Goal: Task Accomplishment & Management: Use online tool/utility

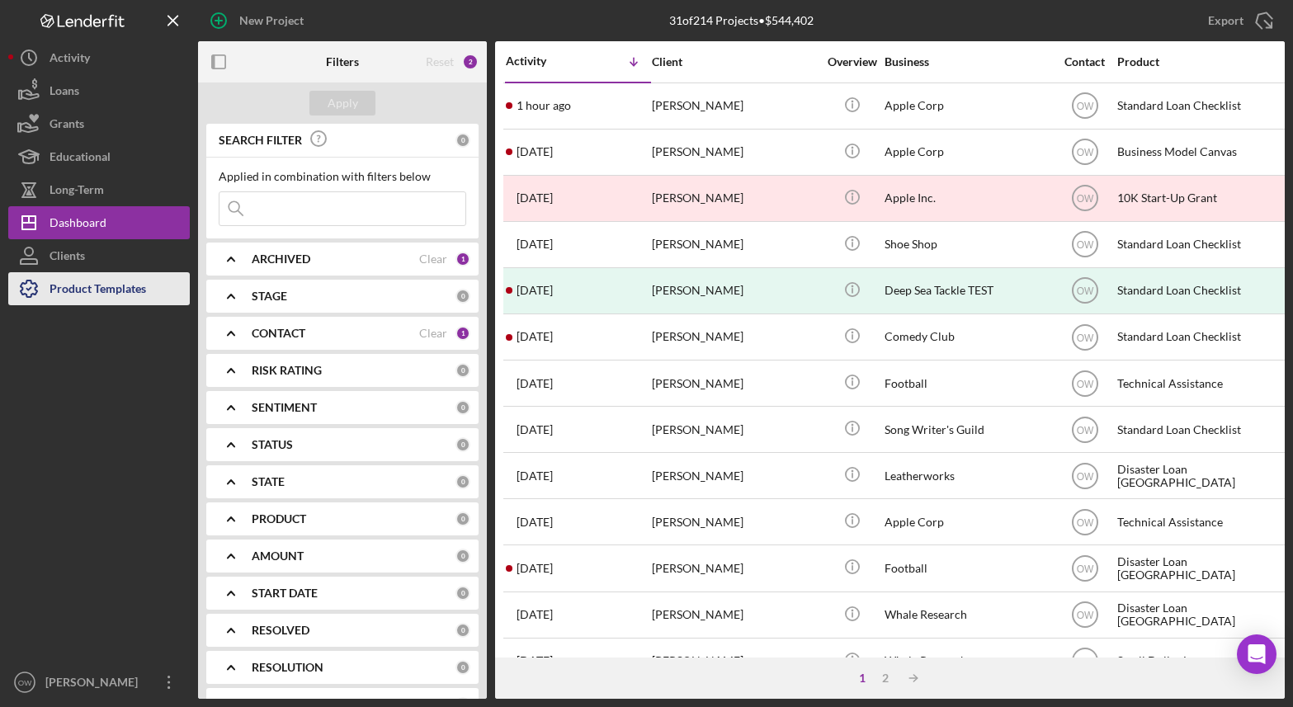
click at [61, 285] on div "Product Templates" at bounding box center [98, 290] width 97 height 37
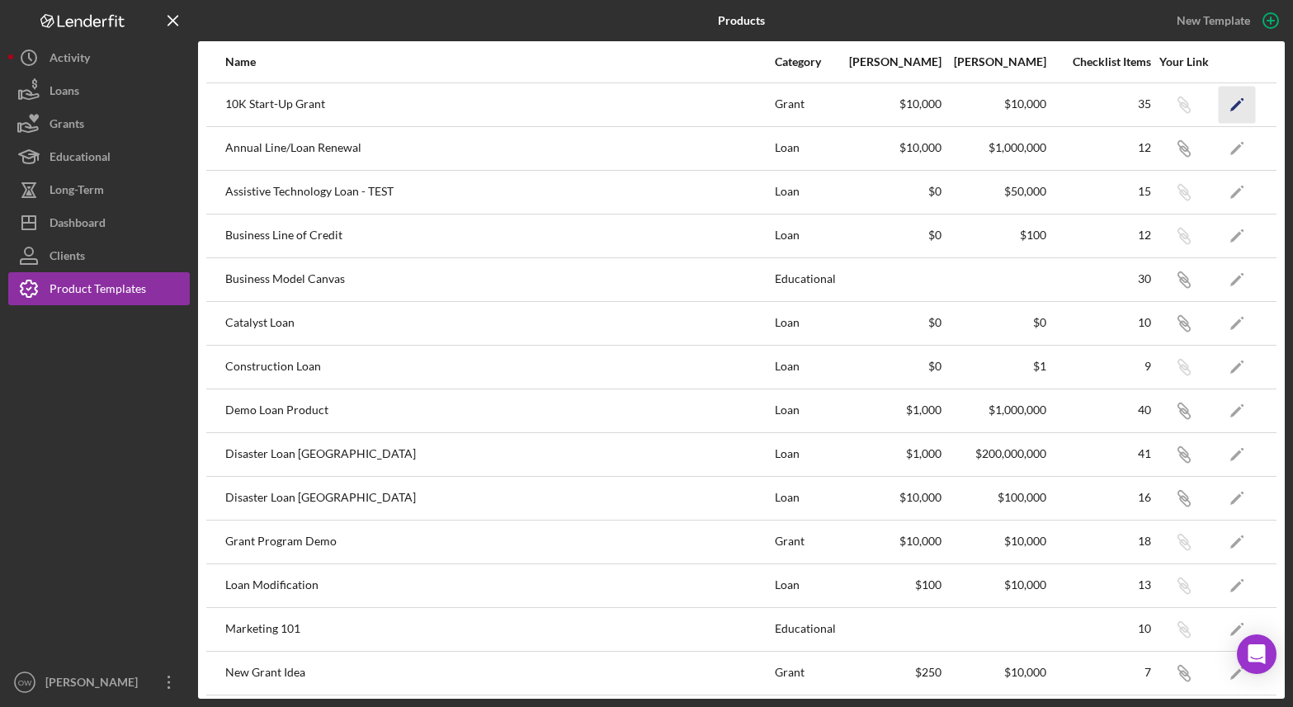
click at [1224, 106] on icon "Icon/Edit" at bounding box center [1237, 104] width 37 height 37
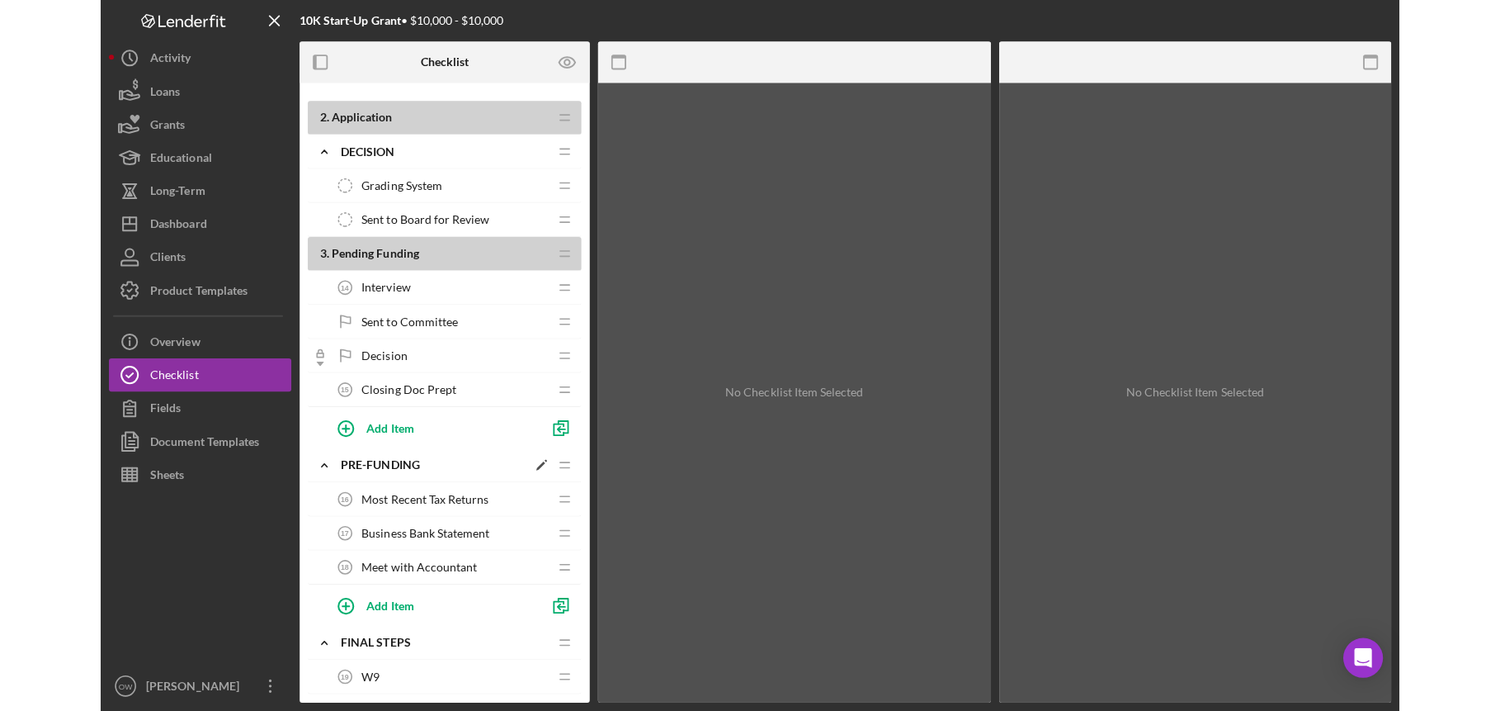
scroll to position [749, 0]
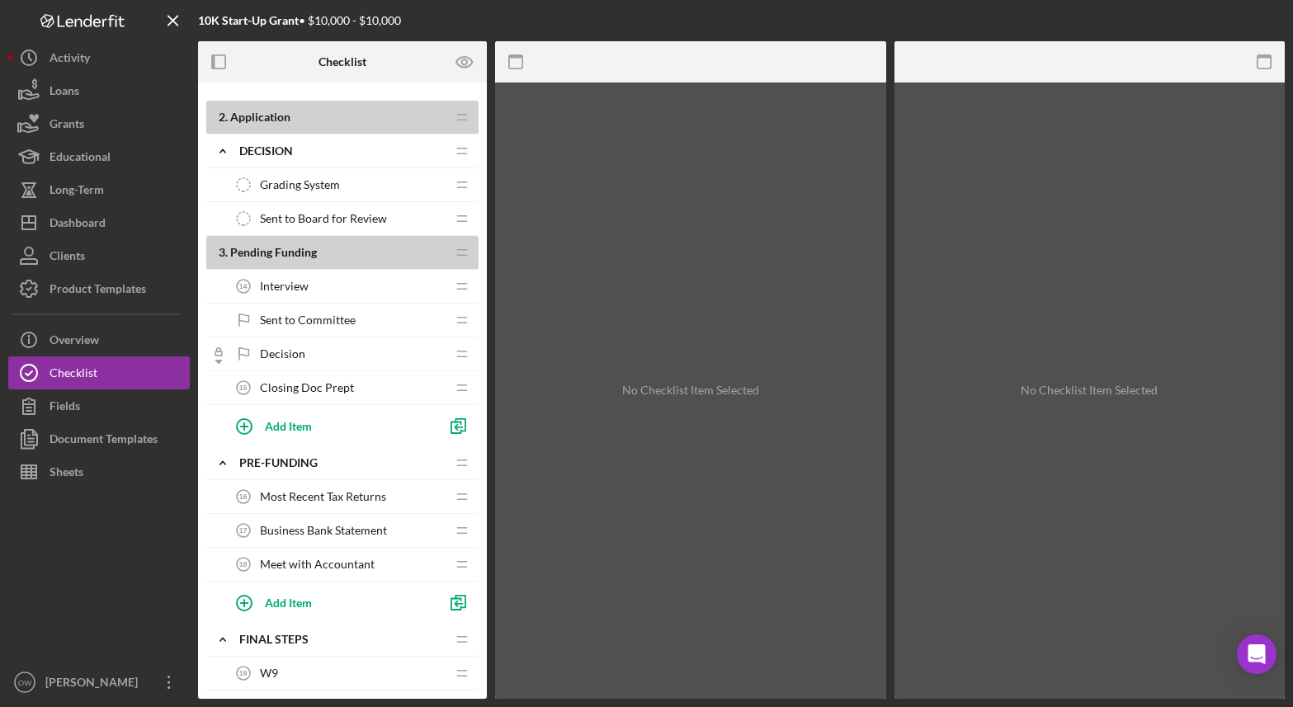
click at [343, 180] on div "Grading System Grading System" at bounding box center [336, 184] width 219 height 33
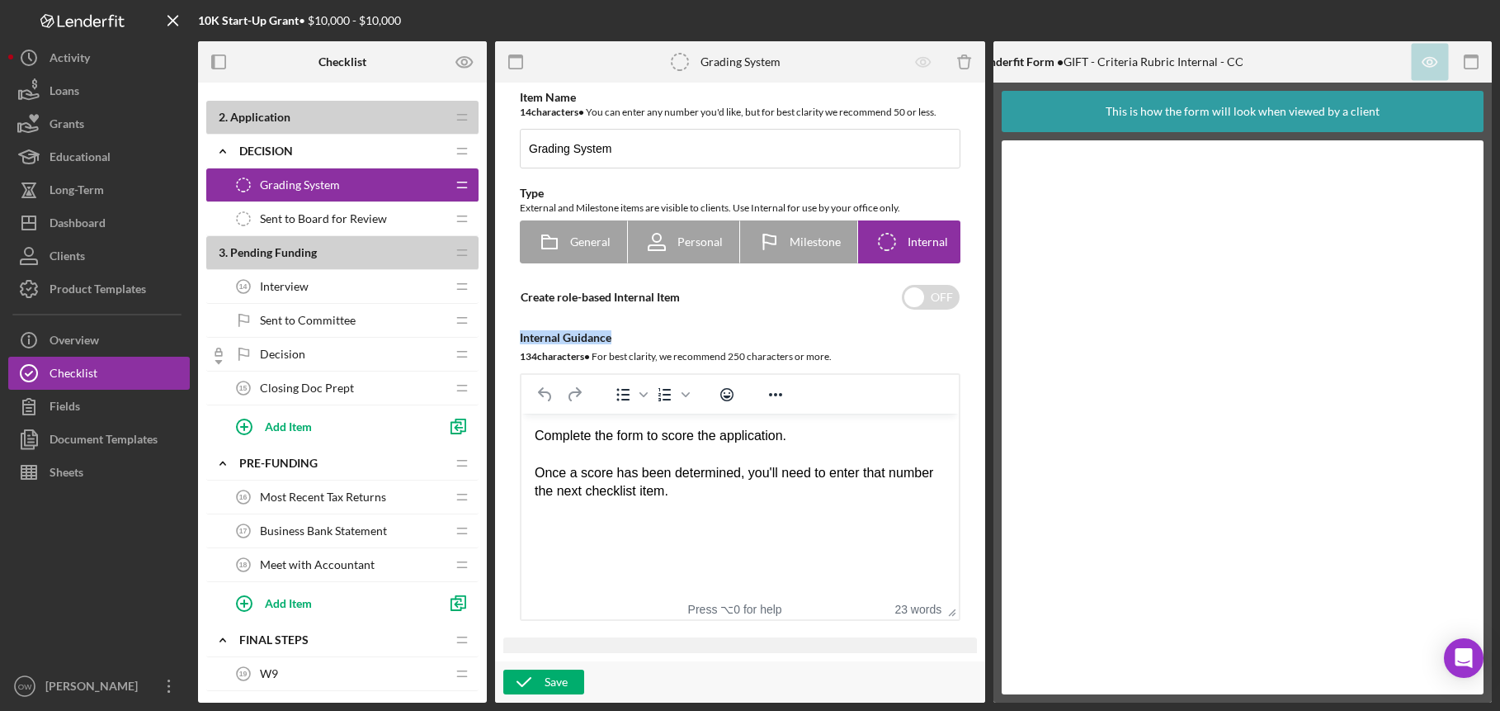
drag, startPoint x: 619, startPoint y: 347, endPoint x: 518, endPoint y: 348, distance: 100.7
click at [518, 348] on div "Item Name 14 character s • You can enter any number you'd like, but for best cl…" at bounding box center [740, 356] width 474 height 530
copy div "Internal Guidance"
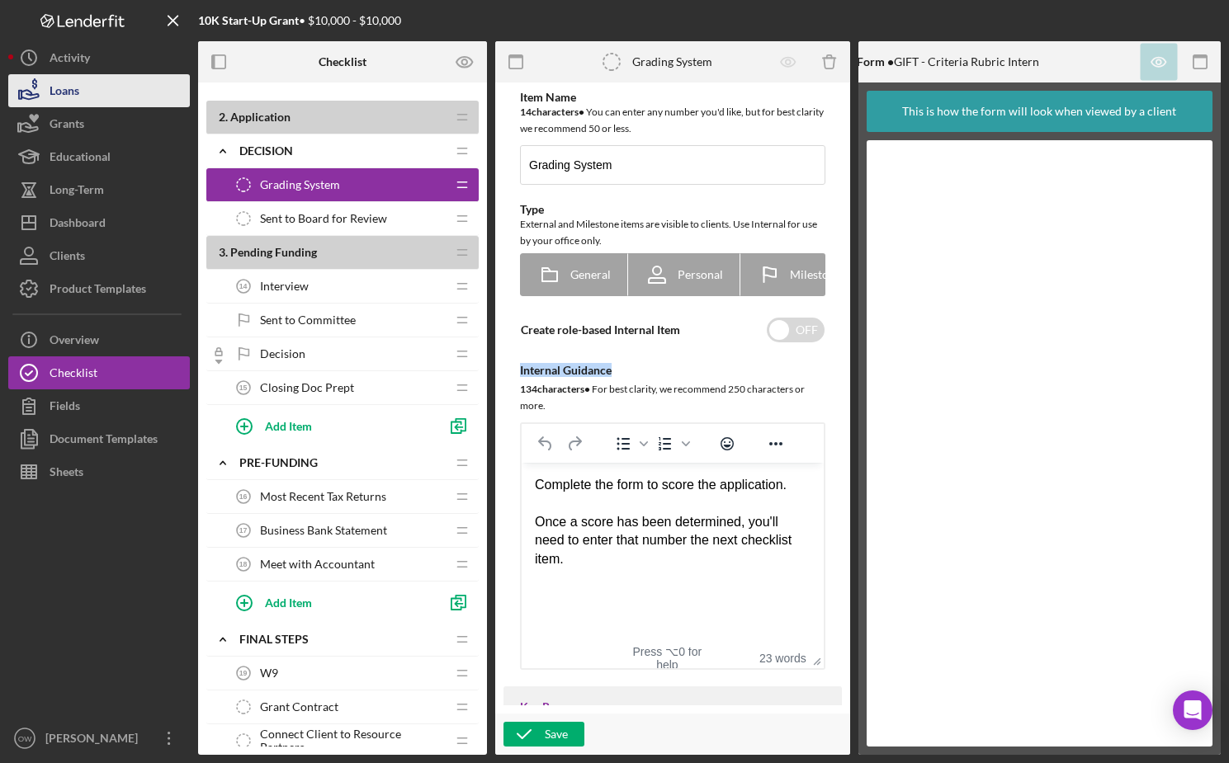
click at [49, 92] on button "Loans" at bounding box center [99, 90] width 182 height 33
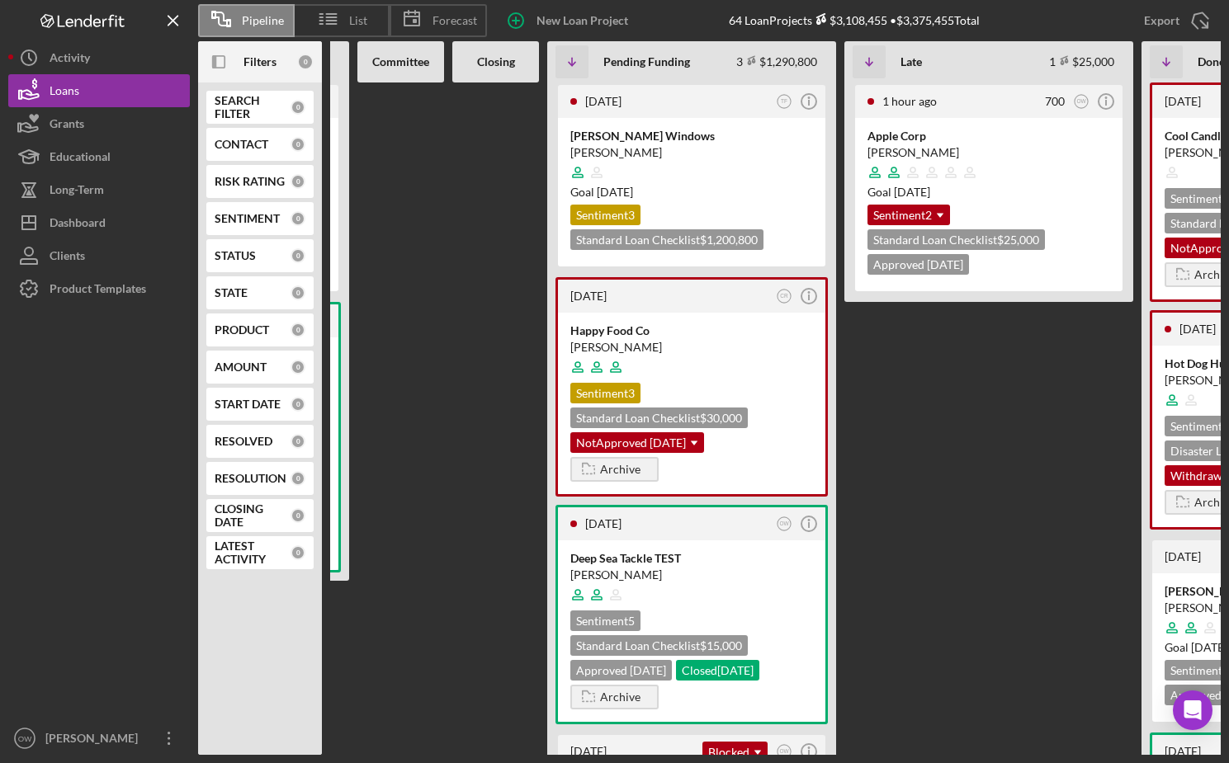
scroll to position [0, 599]
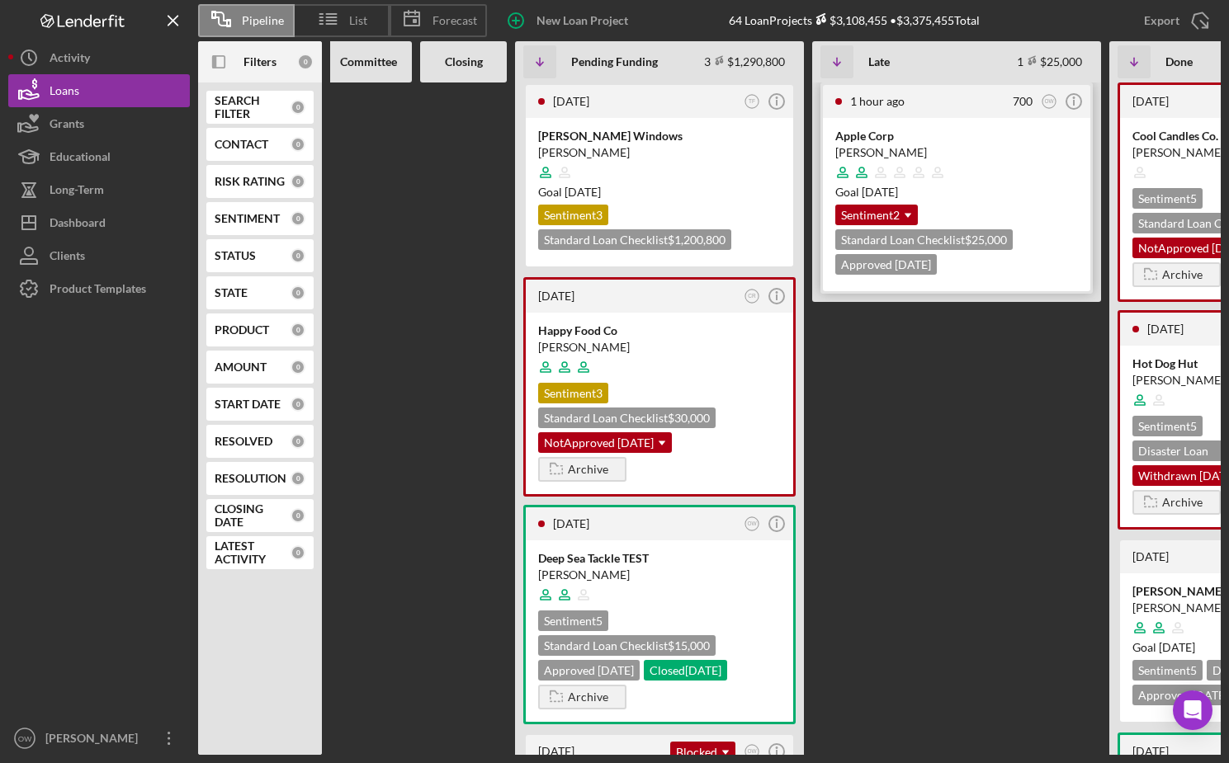
click at [950, 154] on div "[PERSON_NAME]" at bounding box center [956, 152] width 243 height 17
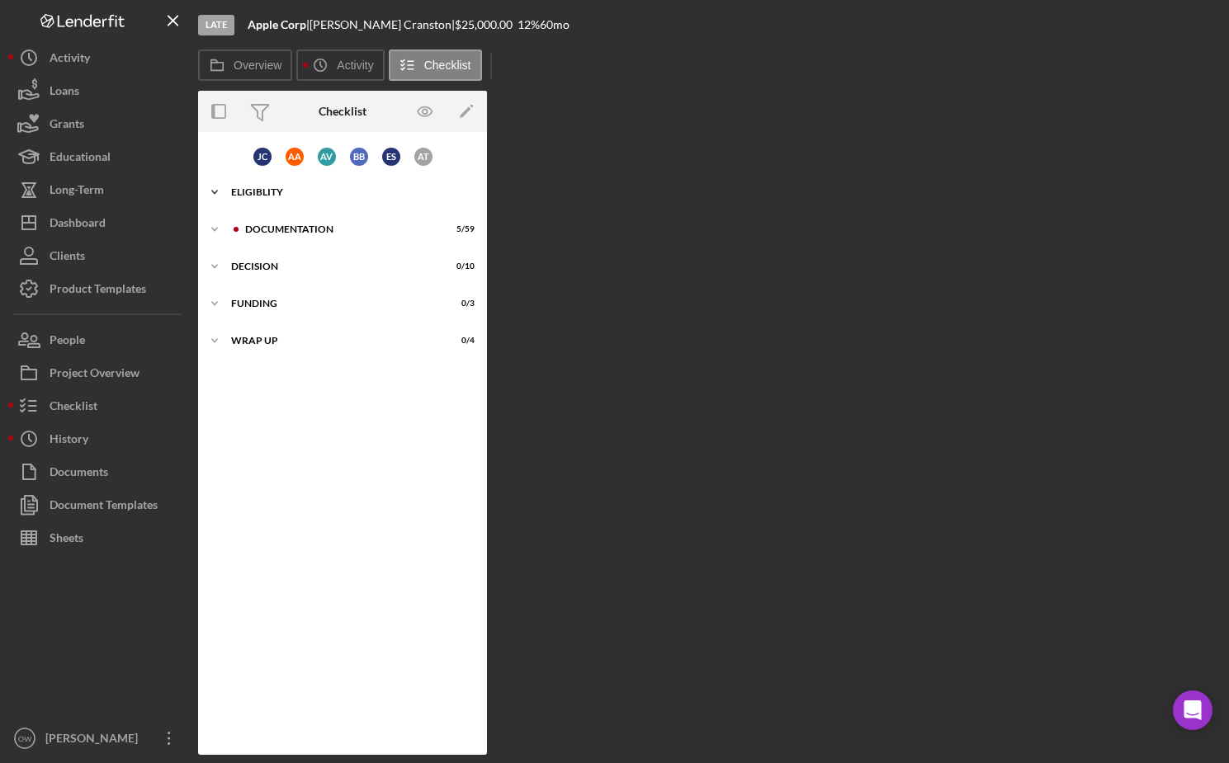
click at [293, 178] on div "Icon/Expander Eligiblity 11 / 31" at bounding box center [342, 192] width 289 height 33
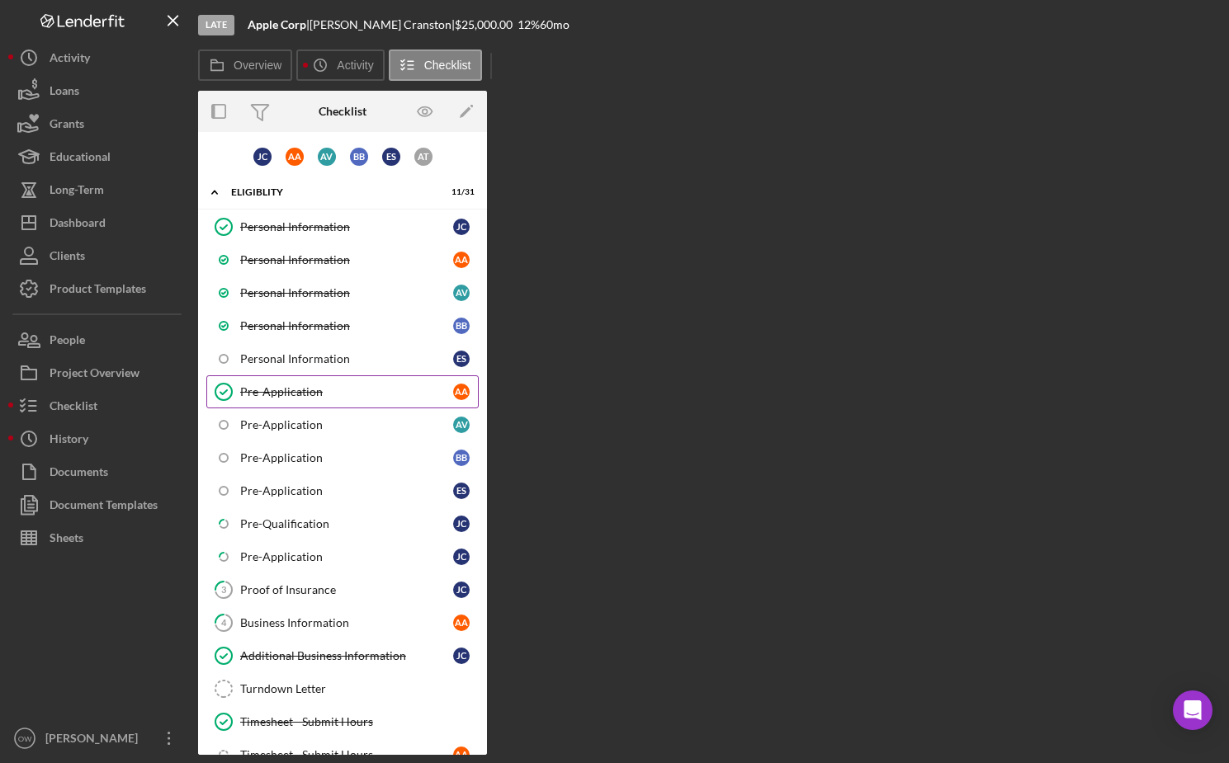
click at [336, 391] on div "Pre-Application" at bounding box center [346, 391] width 213 height 13
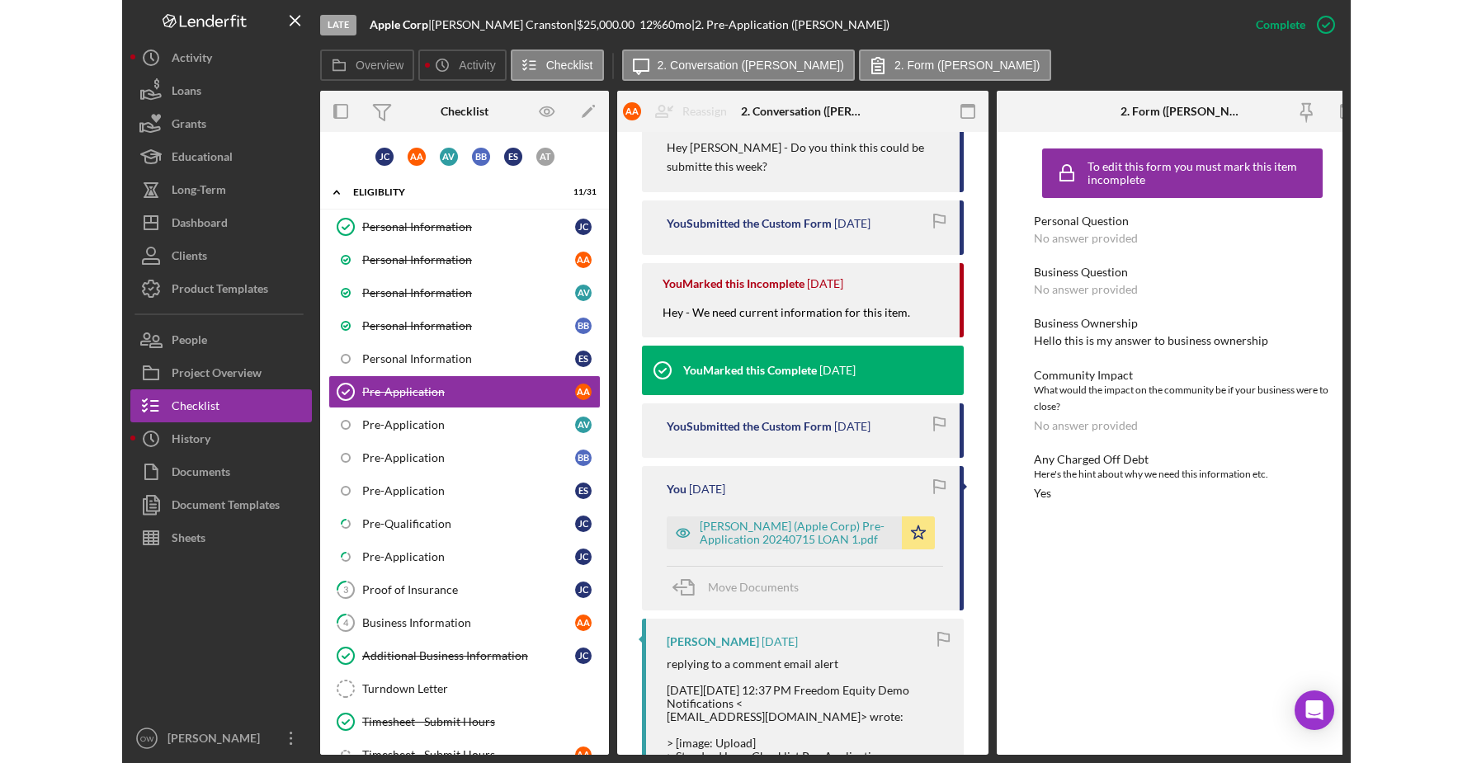
scroll to position [659, 0]
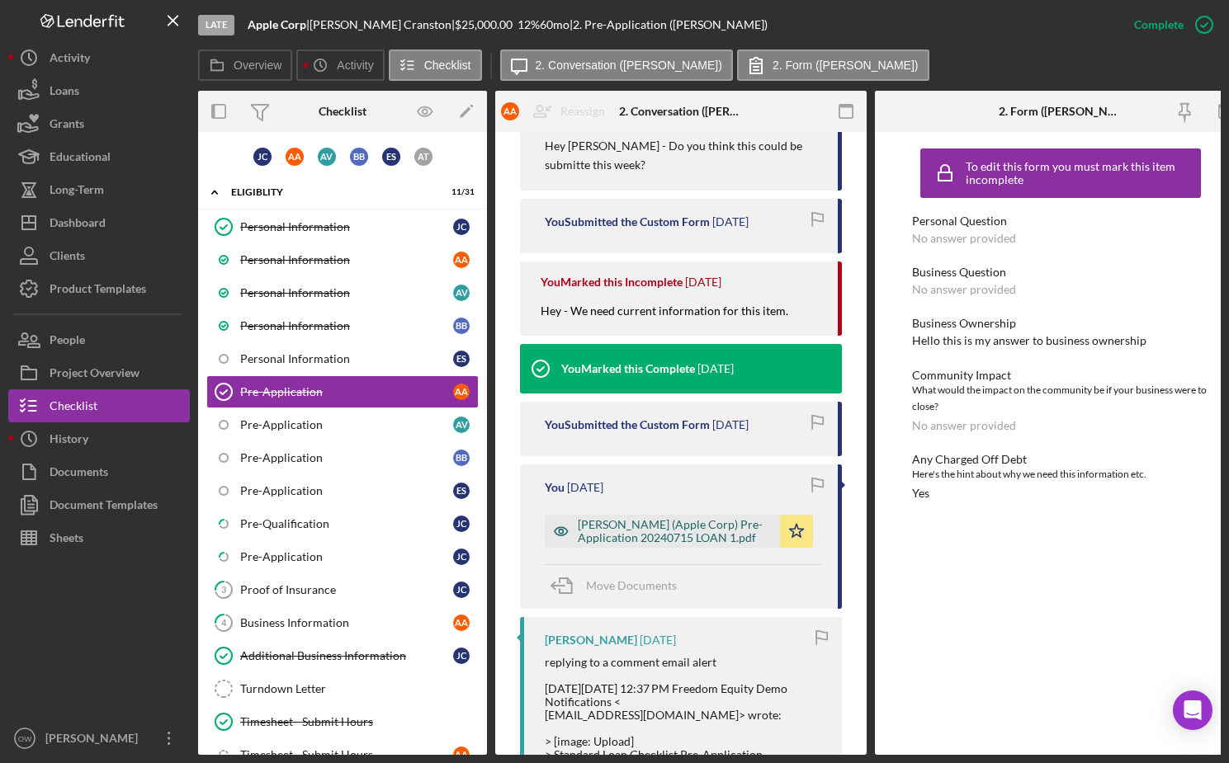
click at [617, 545] on div "[PERSON_NAME] (Apple Corp) Pre-Application 20240715 LOAN 1.pdf" at bounding box center [675, 531] width 194 height 26
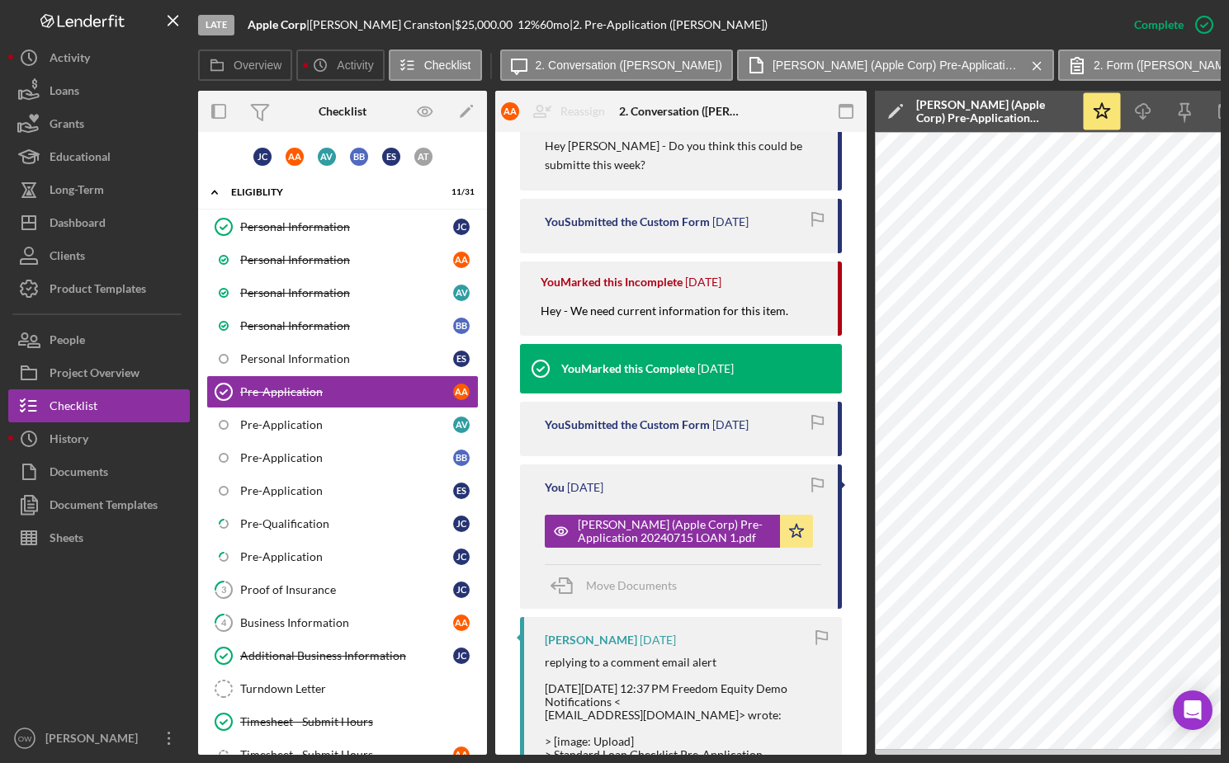
click at [898, 115] on icon "Icon/Edit" at bounding box center [895, 111] width 41 height 41
